Goal: Task Accomplishment & Management: Use online tool/utility

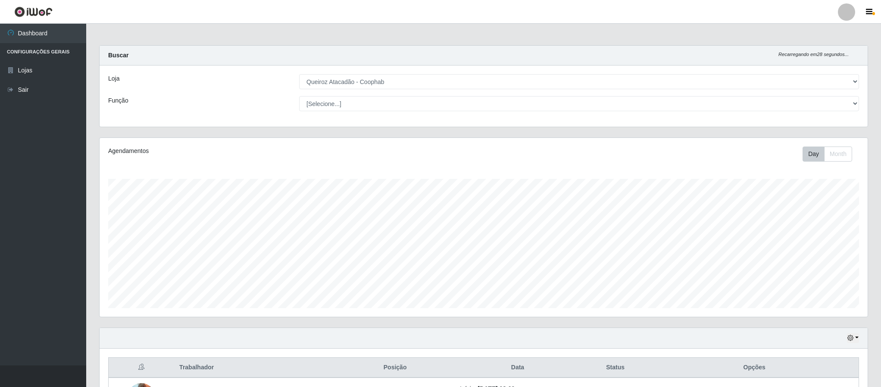
select select "463"
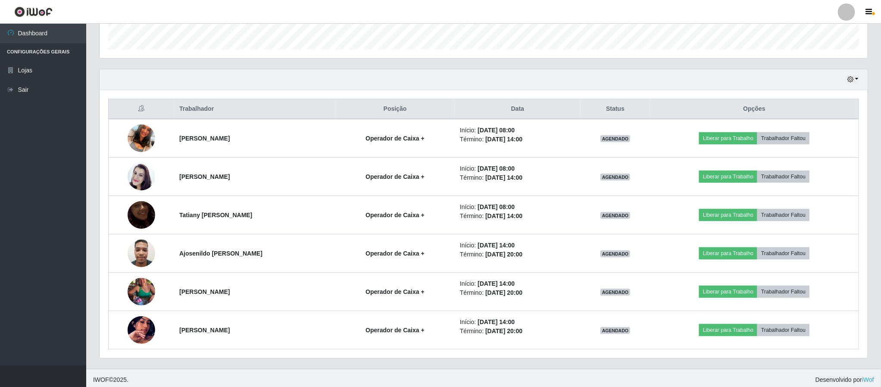
scroll to position [180, 767]
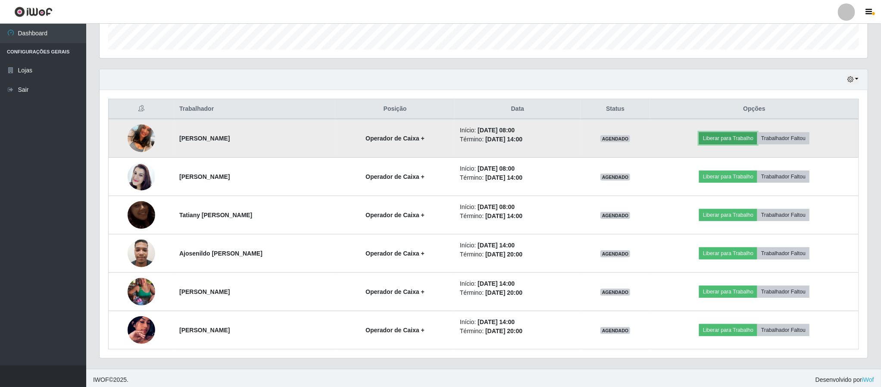
click at [738, 136] on button "Liberar para Trabalho" at bounding box center [728, 138] width 58 height 12
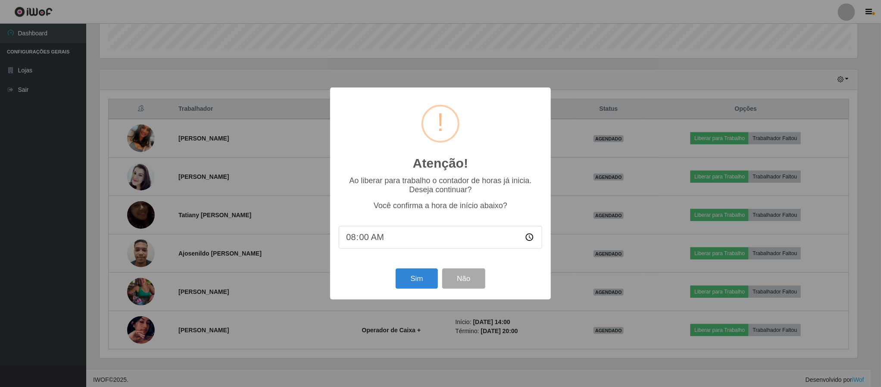
scroll to position [180, 760]
click at [419, 290] on div "Sim Não" at bounding box center [441, 278] width 203 height 25
click at [423, 283] on button "Sim" at bounding box center [418, 279] width 42 height 20
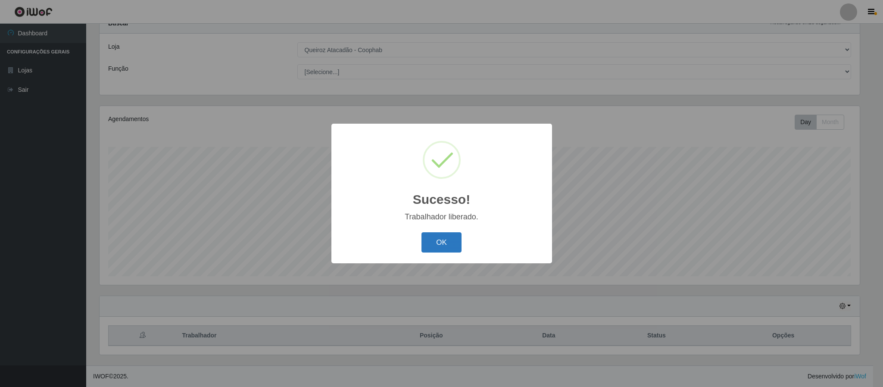
click at [430, 241] on button "OK" at bounding box center [442, 242] width 40 height 20
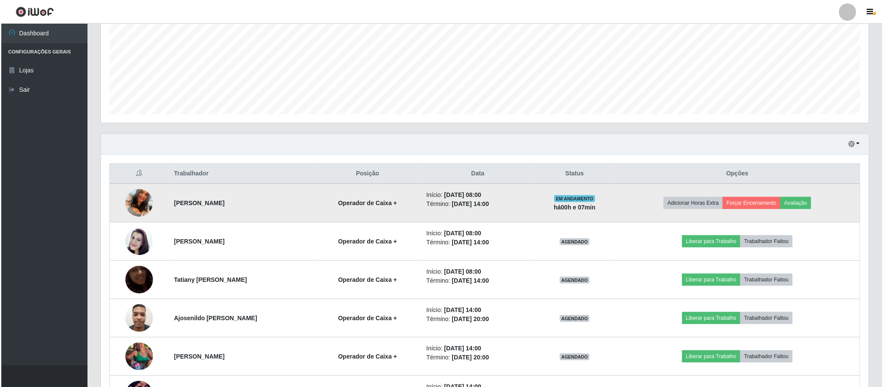
scroll to position [228, 0]
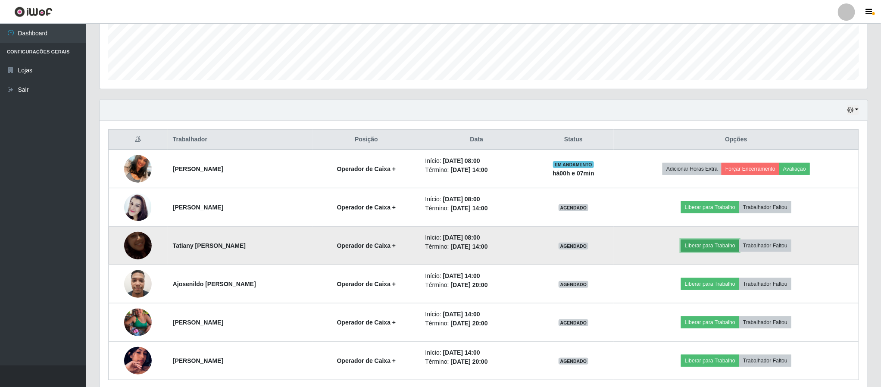
click at [710, 252] on button "Liberar para Trabalho" at bounding box center [710, 246] width 58 height 12
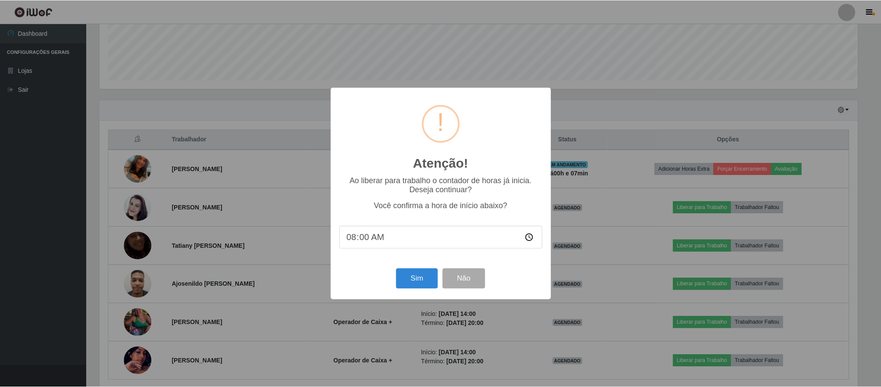
scroll to position [180, 760]
click at [422, 272] on button "Sim" at bounding box center [418, 279] width 42 height 20
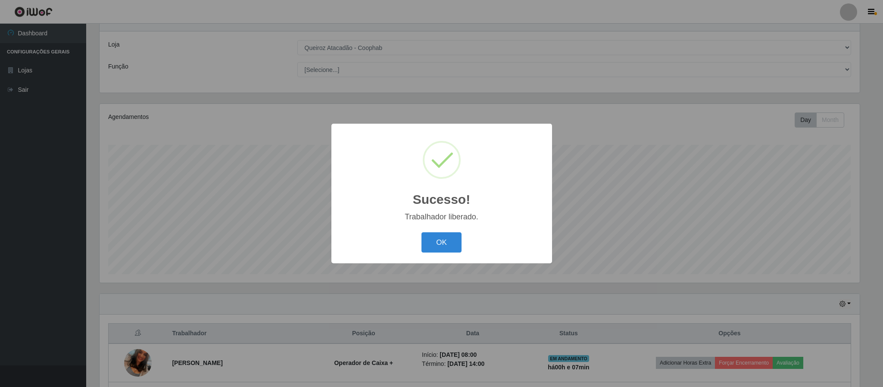
click at [439, 241] on button "OK" at bounding box center [442, 242] width 40 height 20
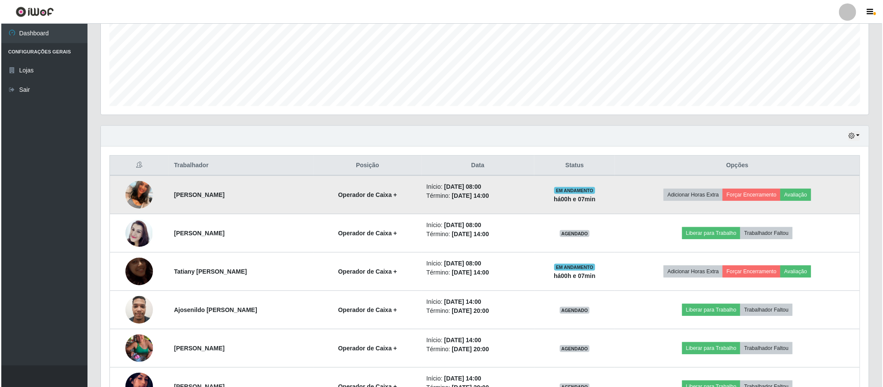
scroll to position [228, 0]
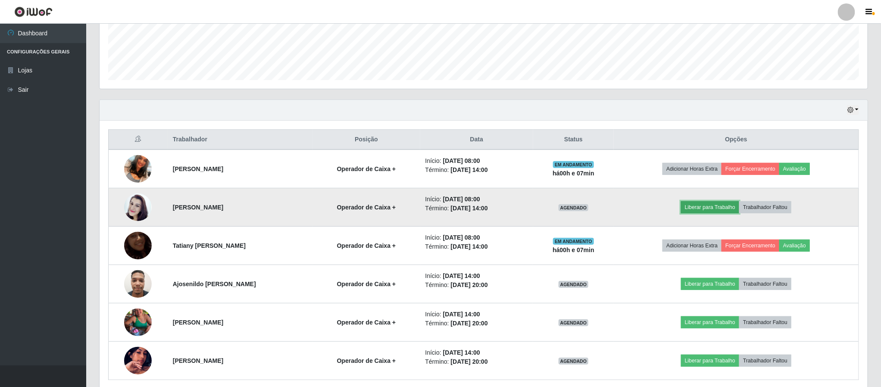
click at [705, 207] on button "Liberar para Trabalho" at bounding box center [710, 207] width 58 height 12
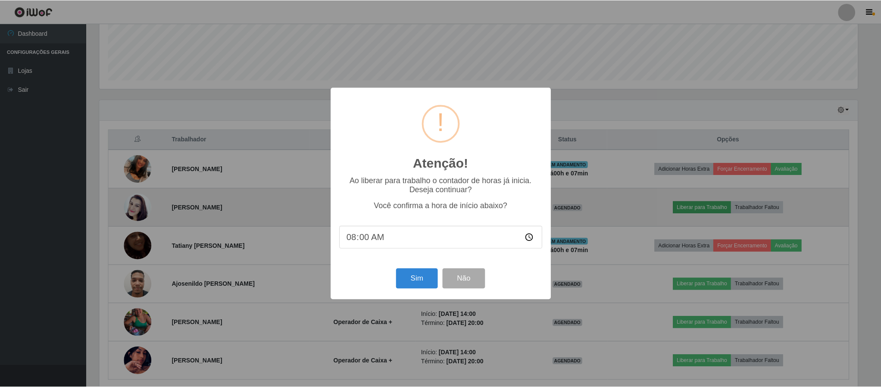
scroll to position [180, 760]
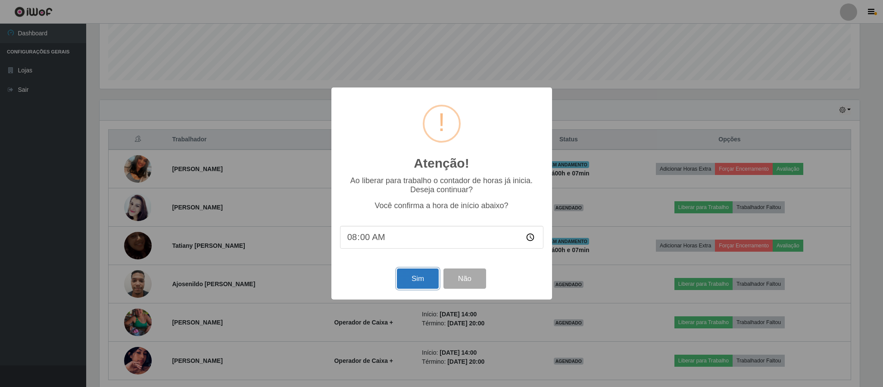
click at [409, 269] on button "Sim" at bounding box center [418, 279] width 42 height 20
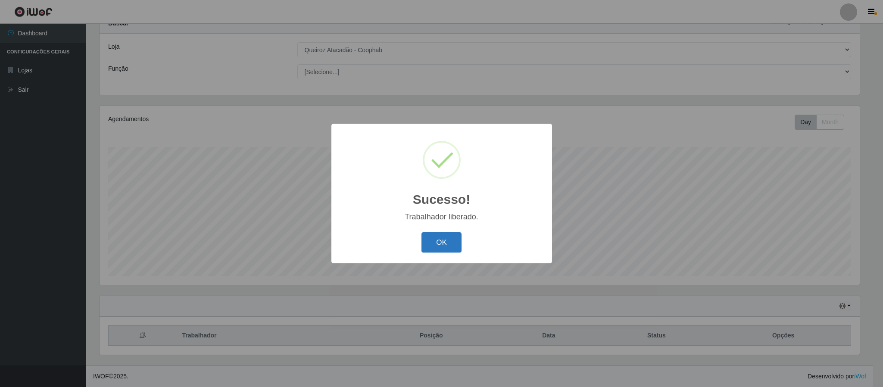
click at [433, 246] on button "OK" at bounding box center [442, 242] width 40 height 20
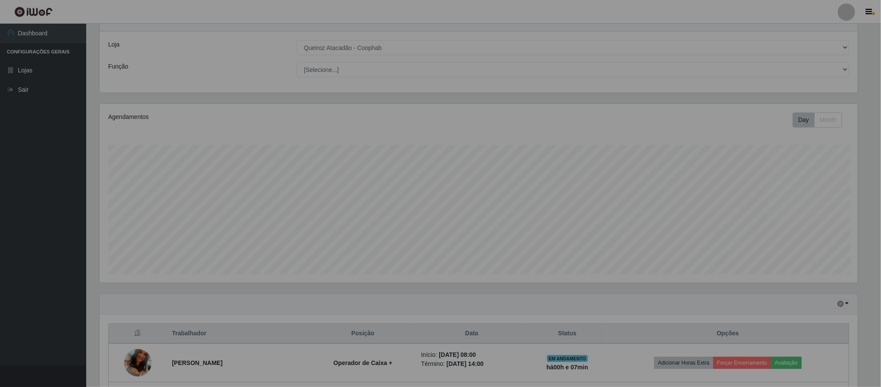
scroll to position [180, 767]
